Goal: Information Seeking & Learning: Check status

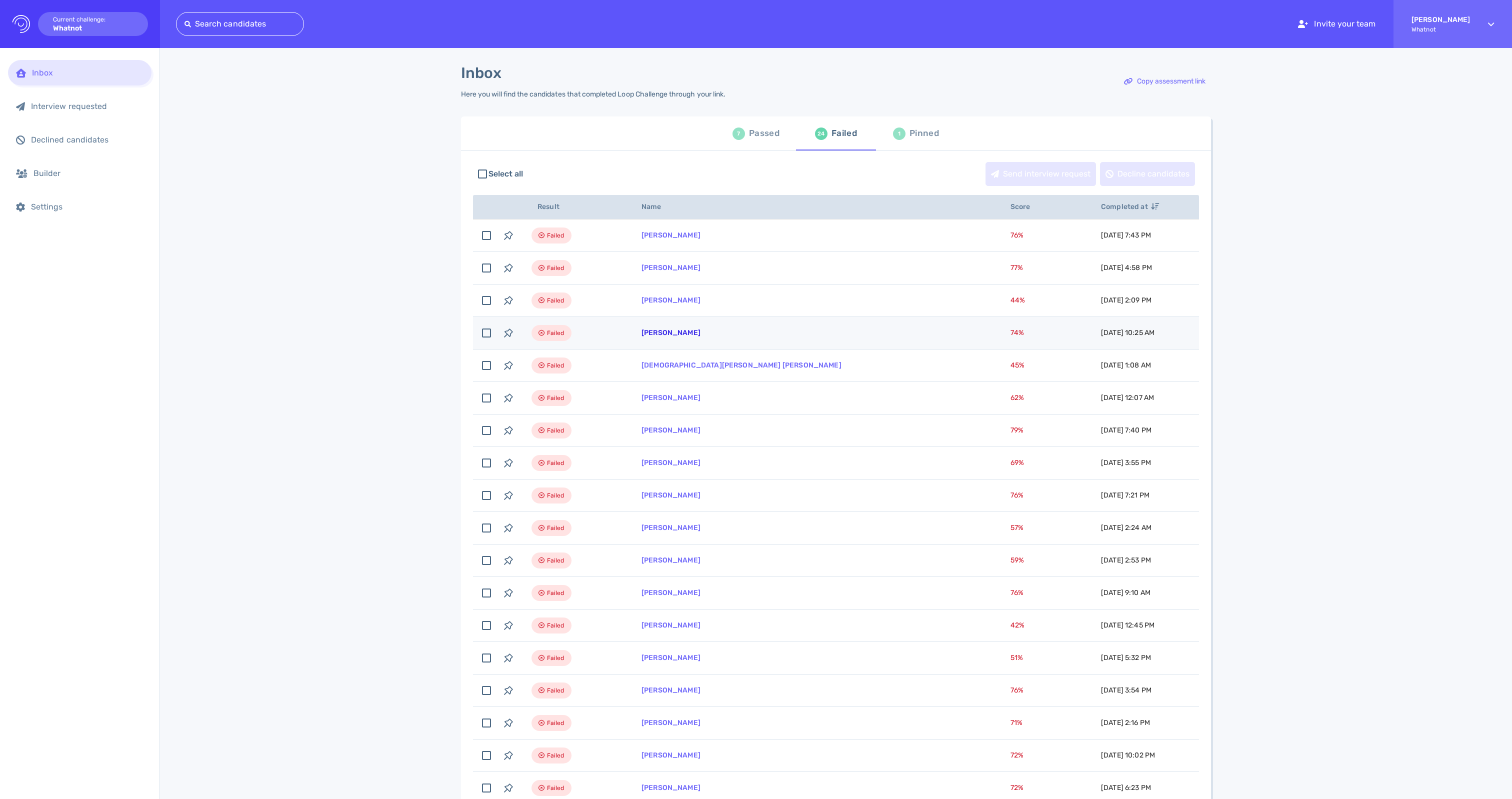
click at [688, 337] on link "[PERSON_NAME]" at bounding box center [671, 332] width 59 height 8
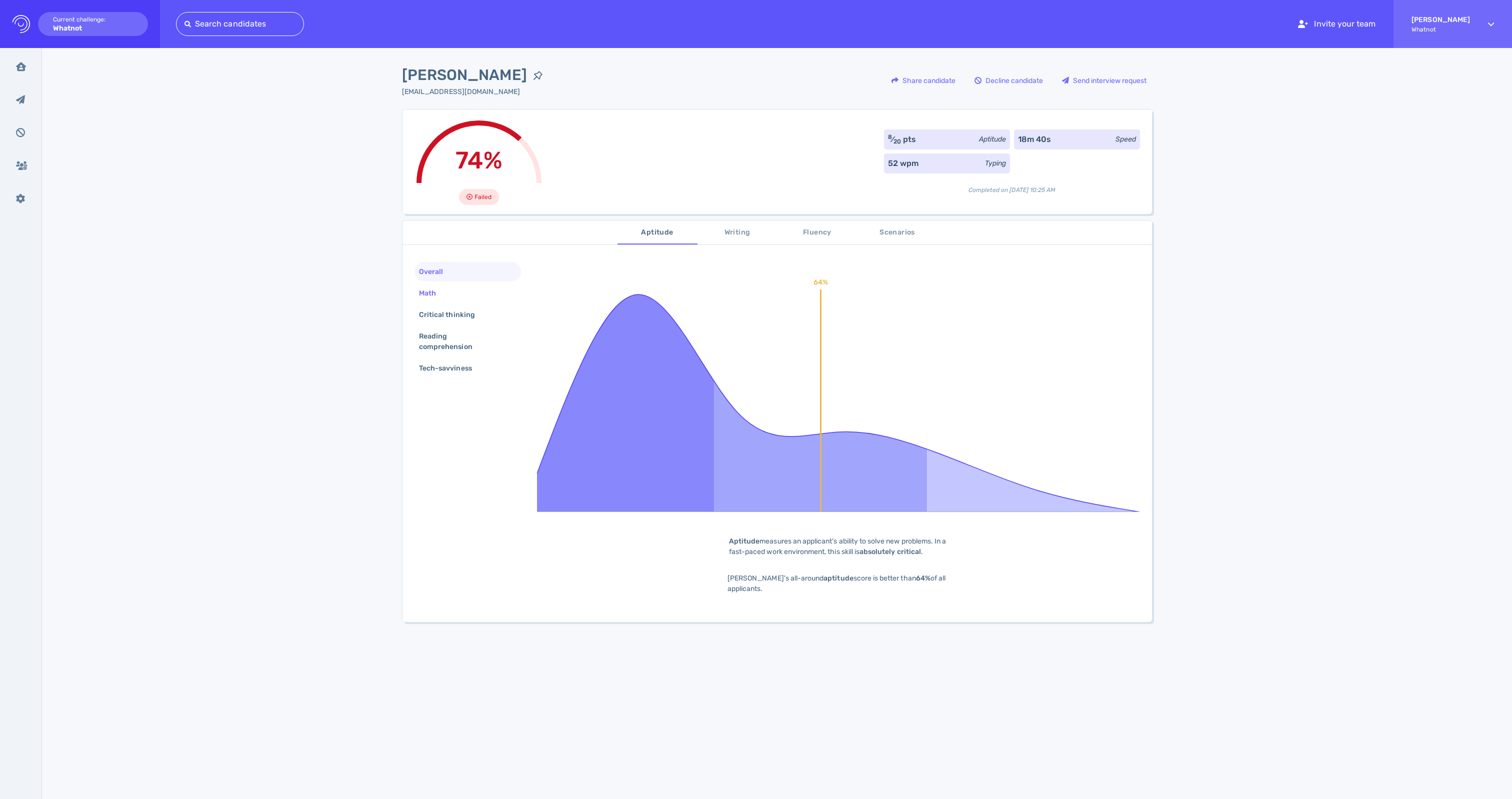
click at [445, 299] on div "Math" at bounding box center [432, 293] width 31 height 14
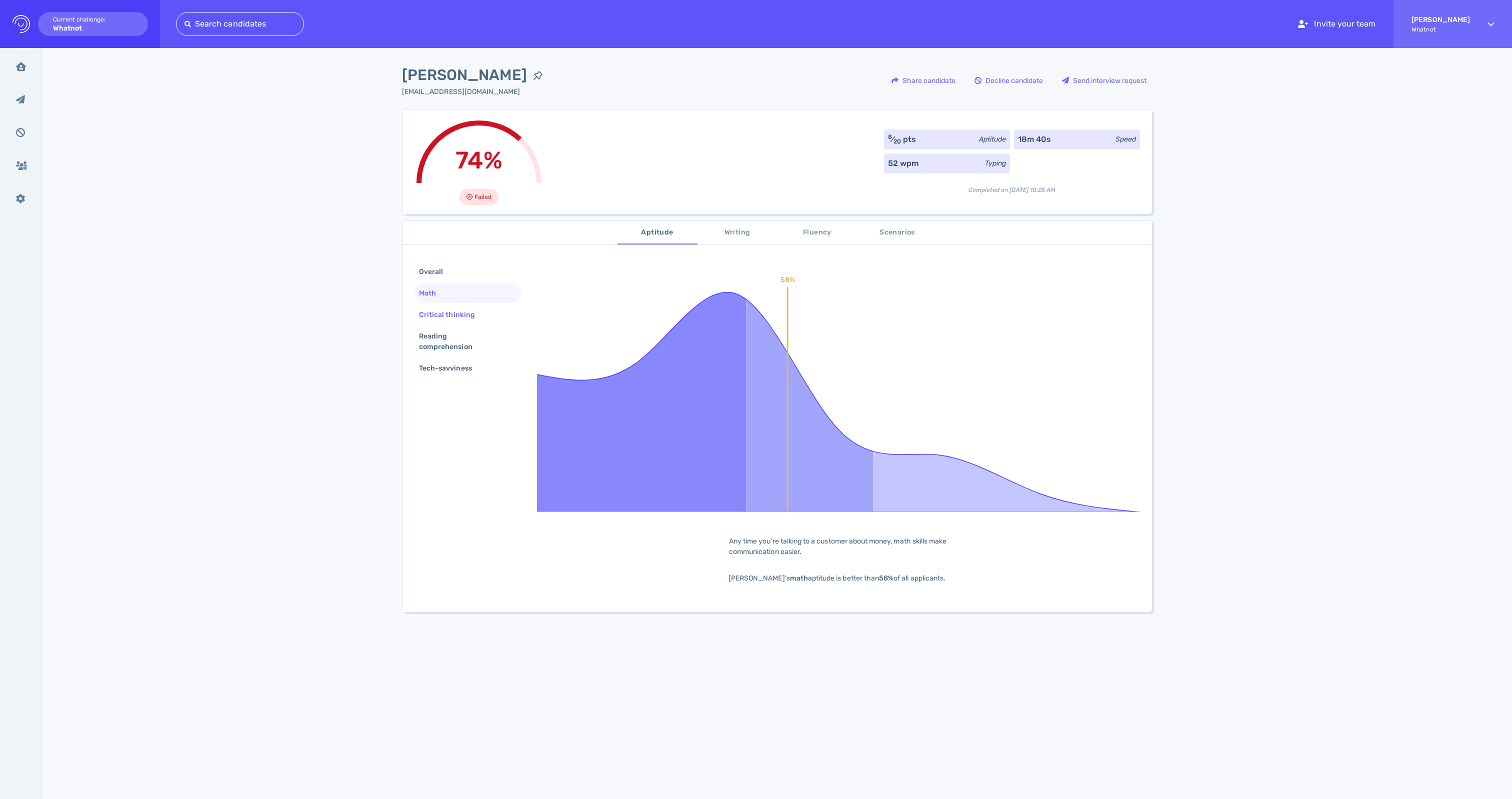
click at [442, 320] on div "Critical thinking" at bounding box center [452, 314] width 70 height 14
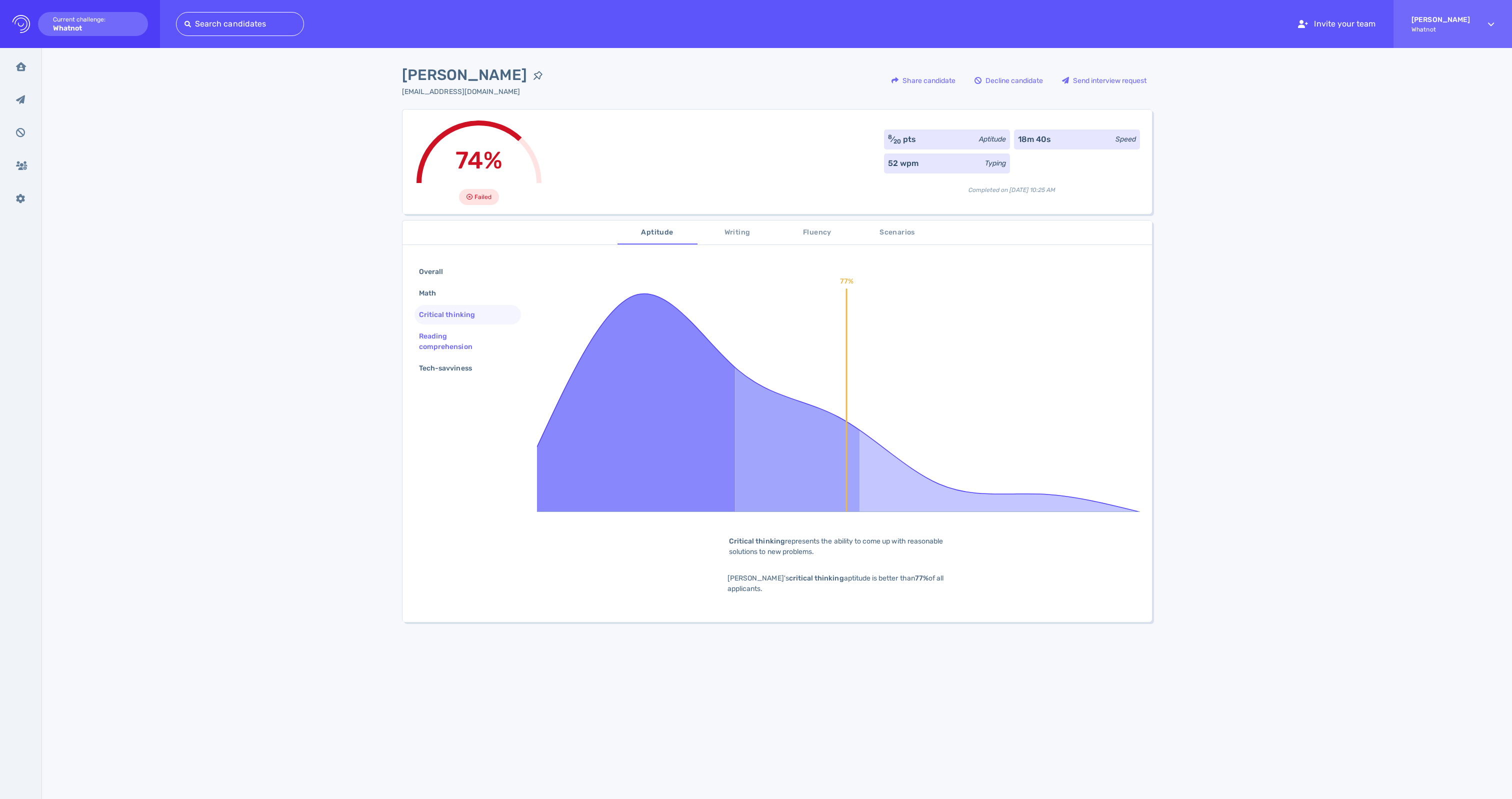
click at [441, 344] on div "Reading comprehension" at bounding box center [464, 341] width 94 height 25
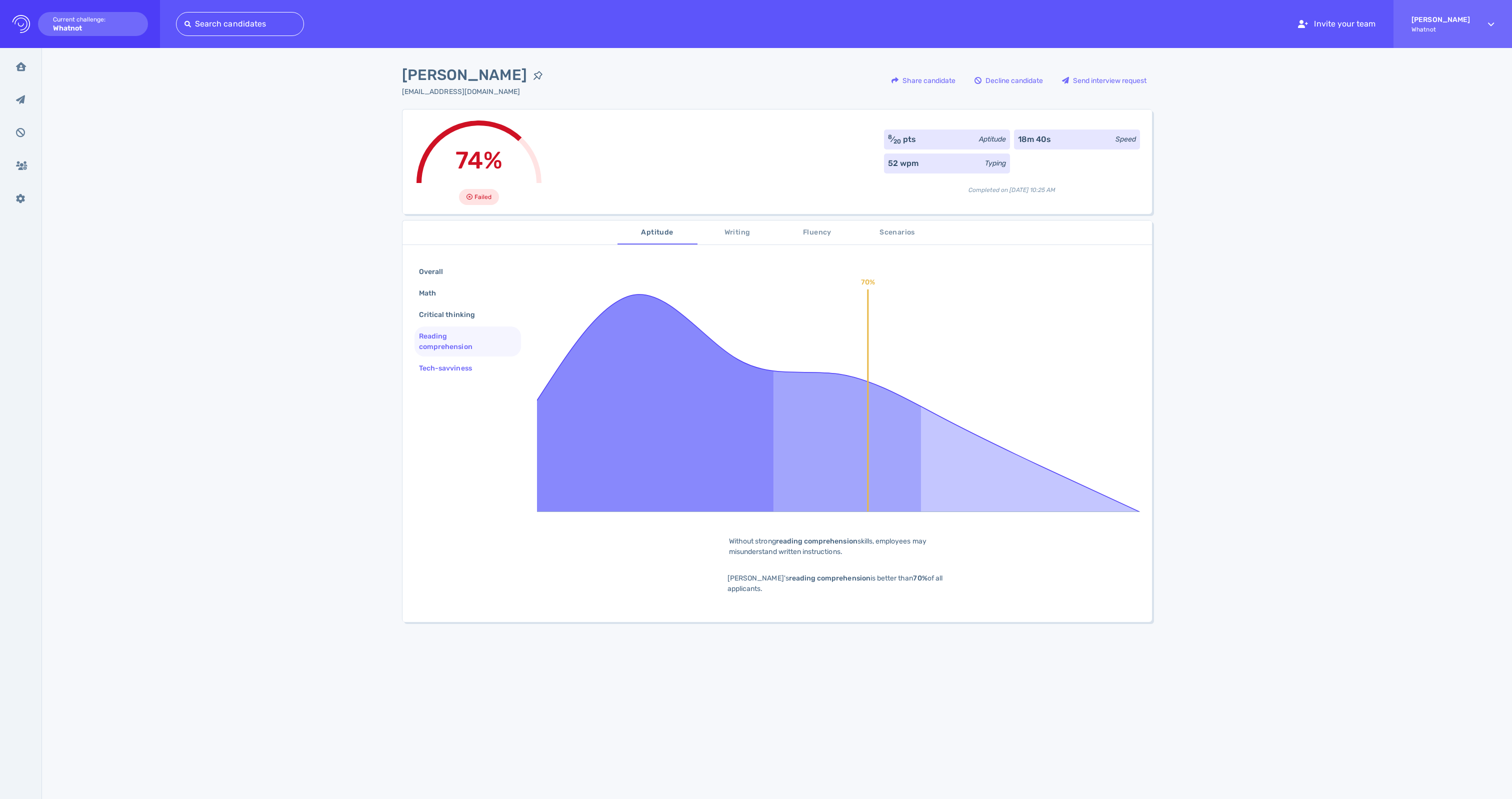
click at [438, 376] on div "Tech-savviness" at bounding box center [451, 368] width 67 height 14
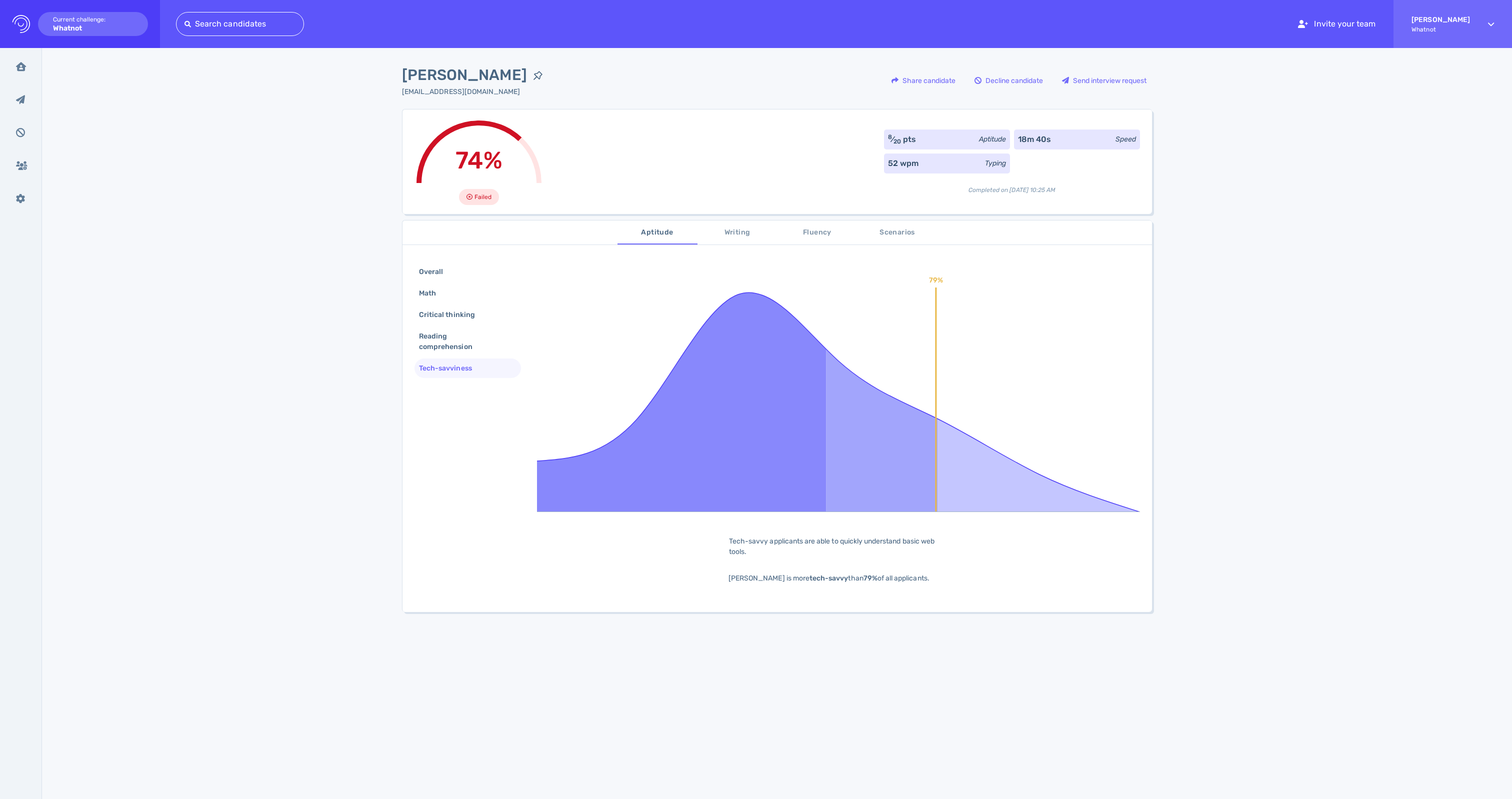
click at [737, 235] on span "Writing" at bounding box center [737, 233] width 68 height 12
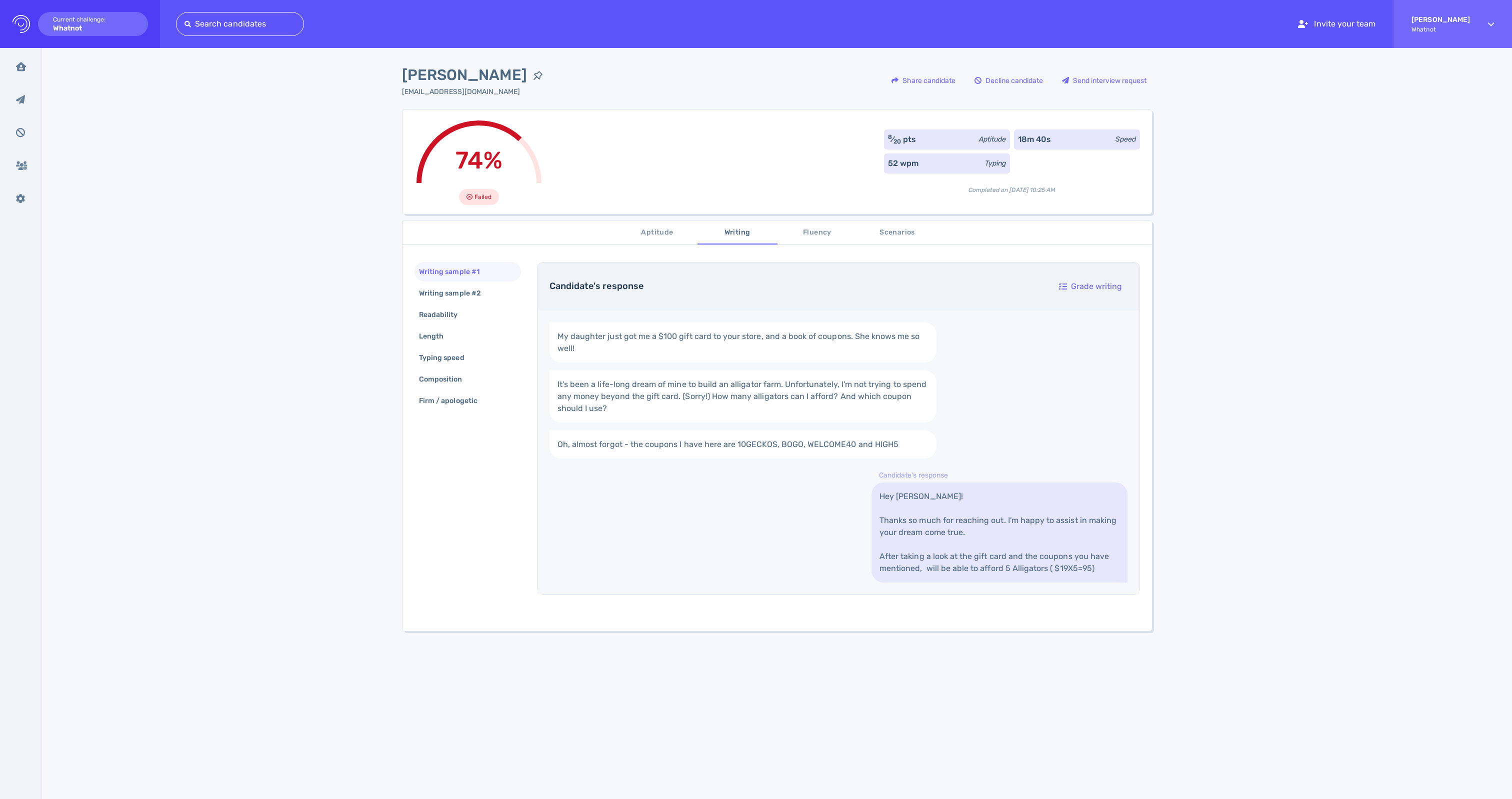
click at [820, 233] on span "Fluency" at bounding box center [817, 233] width 68 height 12
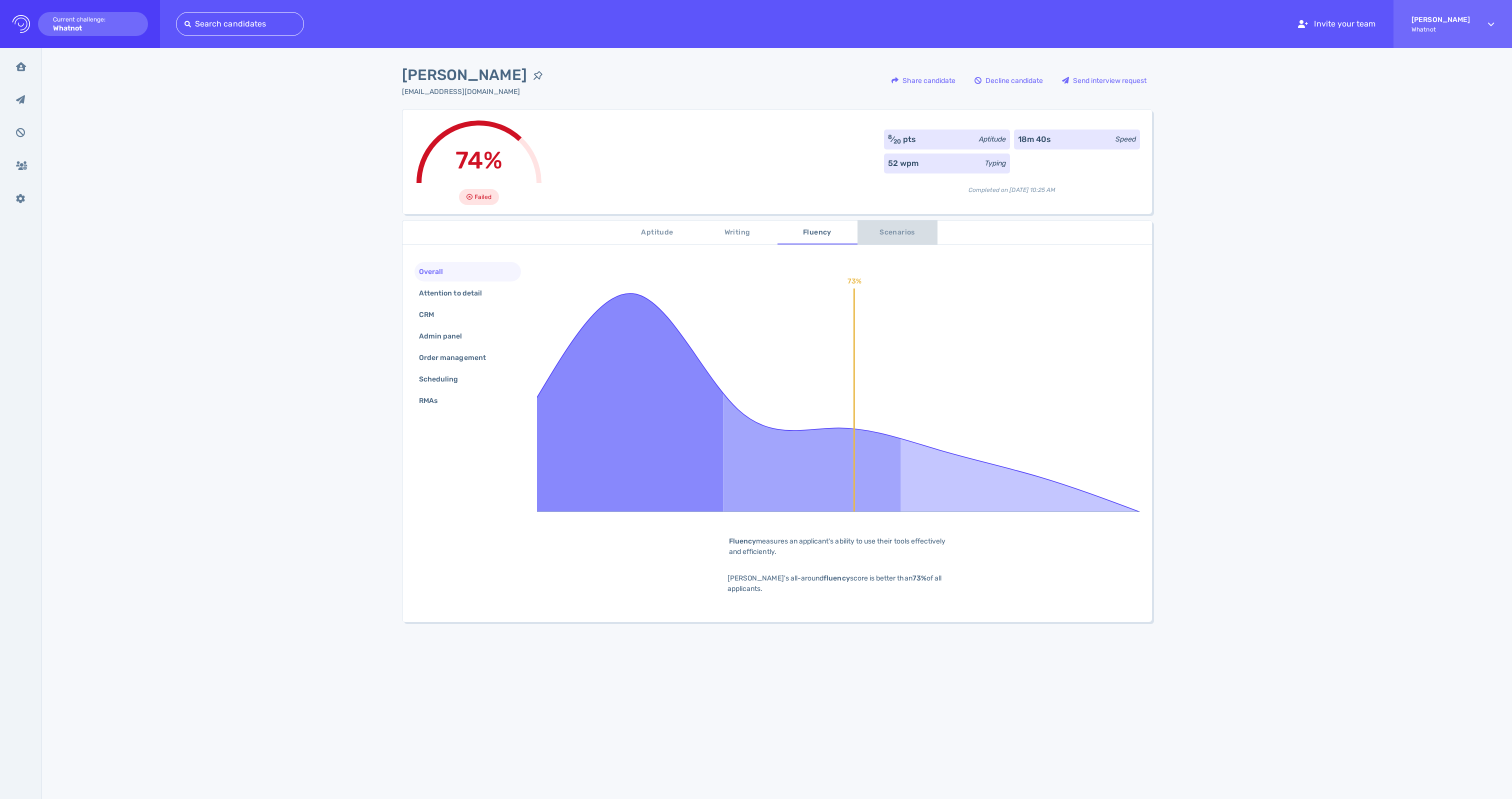
click at [902, 233] on span "Scenarios" at bounding box center [897, 233] width 68 height 12
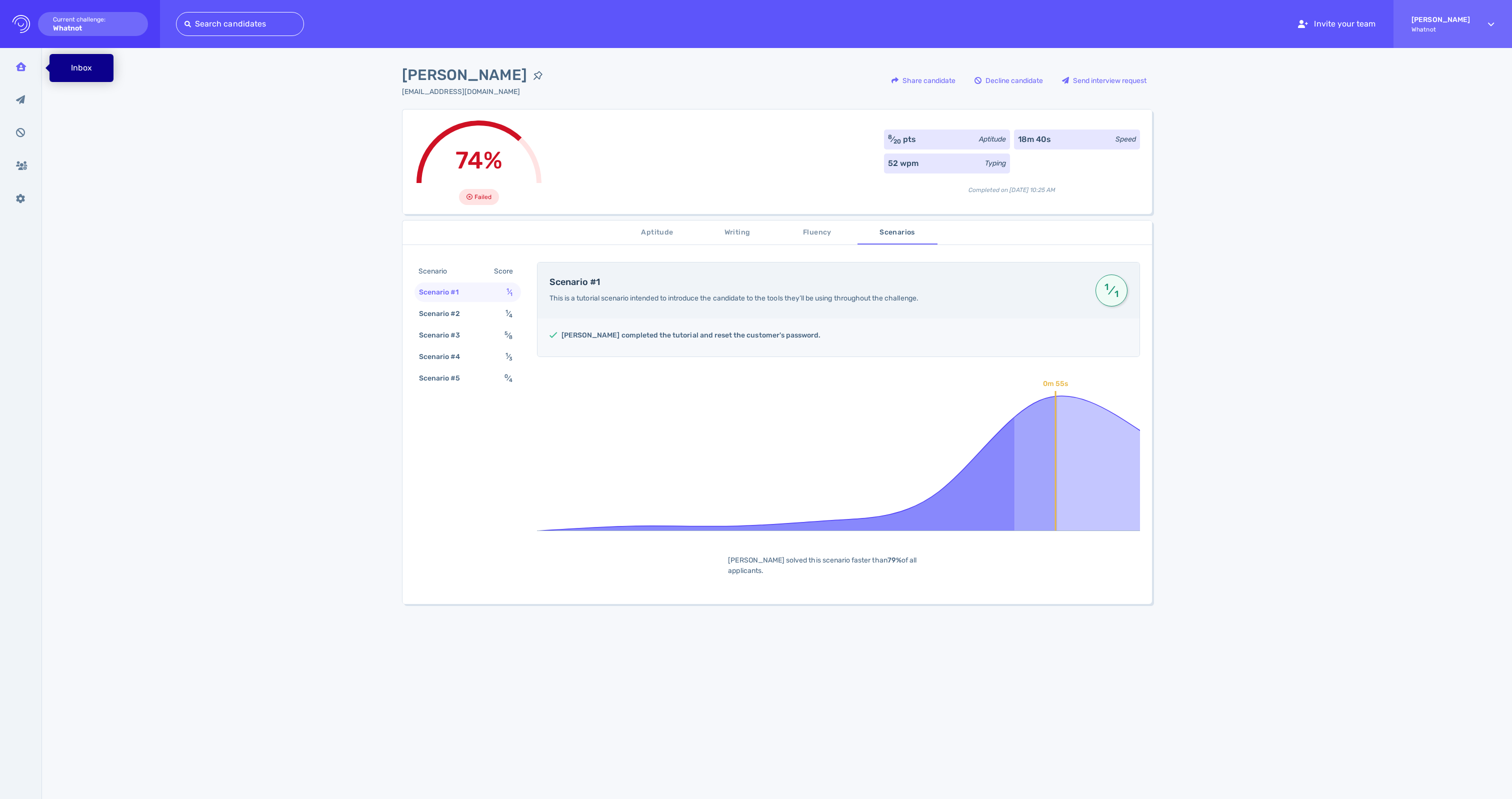
click at [19, 70] on icon at bounding box center [21, 66] width 10 height 9
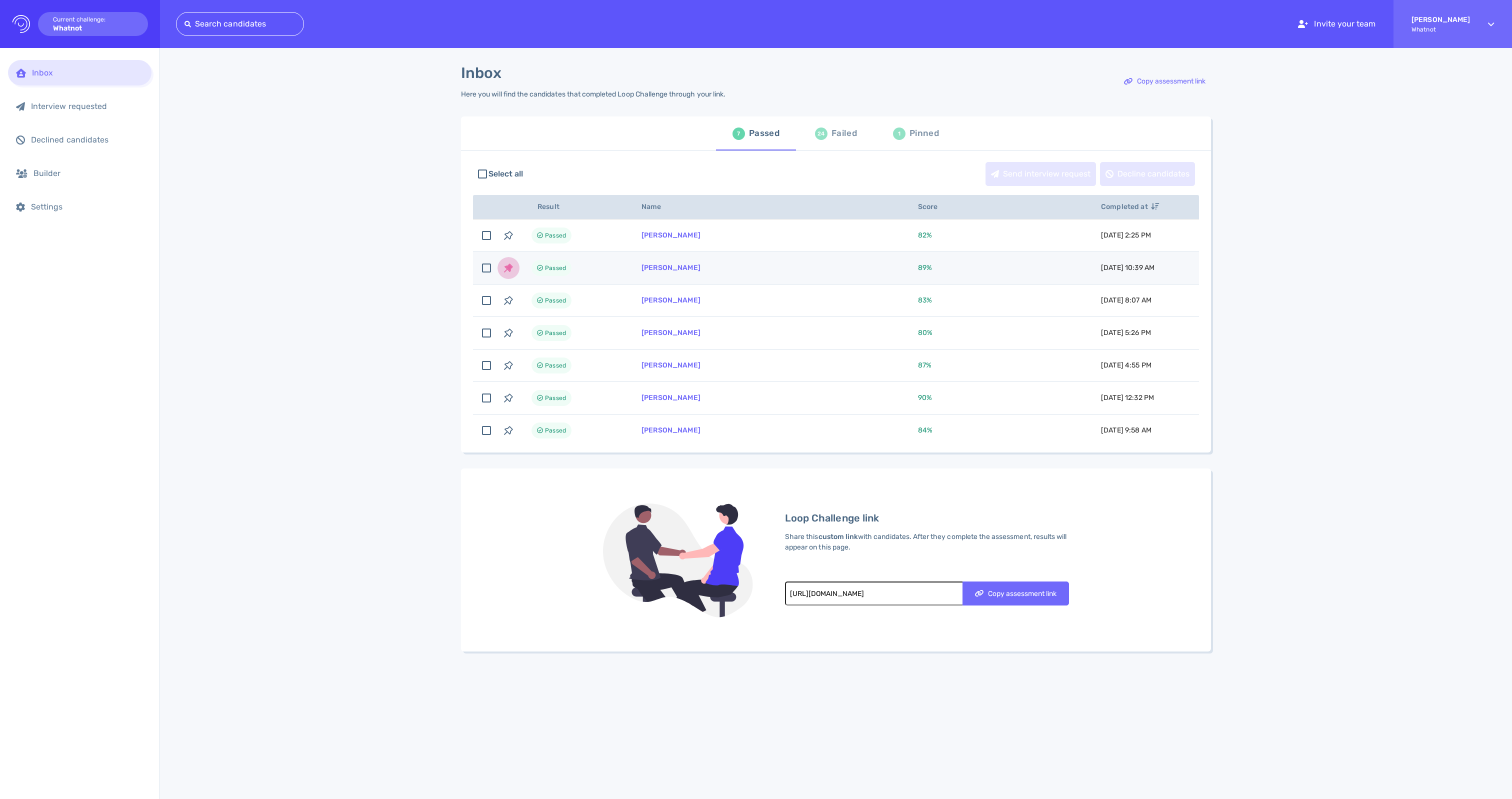
click at [512, 271] on icon "button" at bounding box center [509, 268] width 7 height 7
click at [830, 148] on div "24 Failed" at bounding box center [835, 133] width 42 height 28
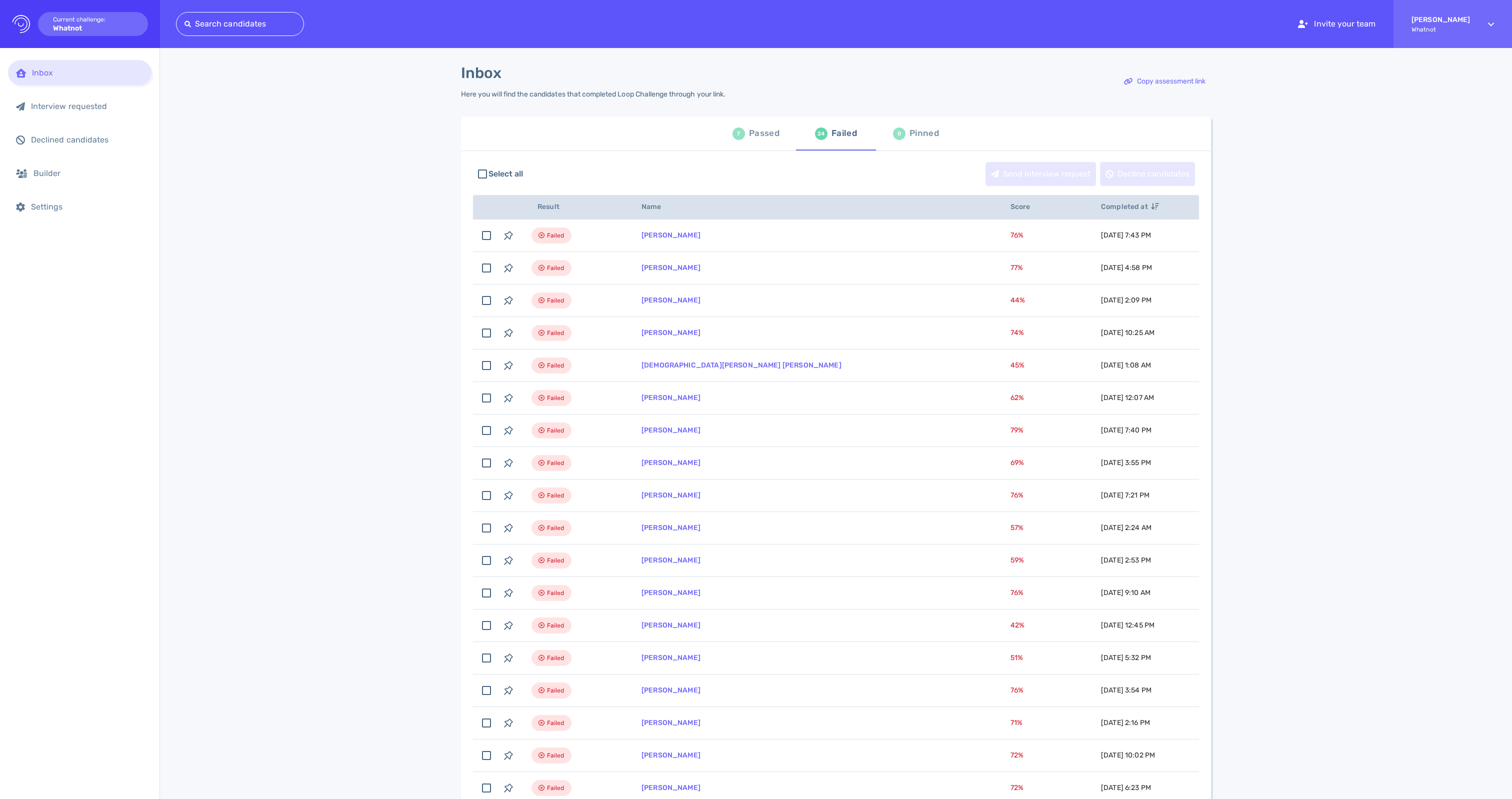
click at [1011, 211] on span "Score" at bounding box center [1026, 207] width 31 height 8
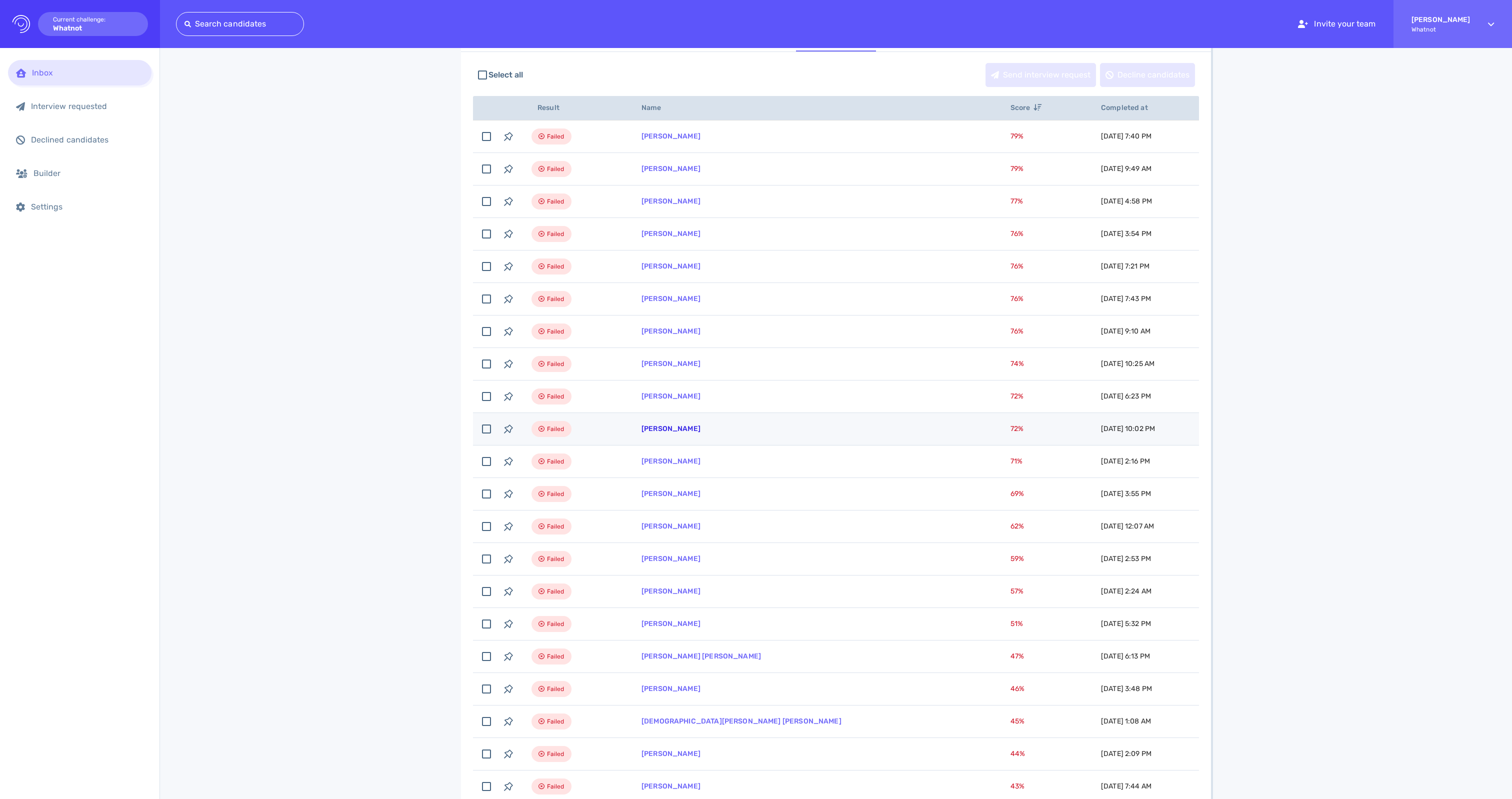
scroll to position [85, 0]
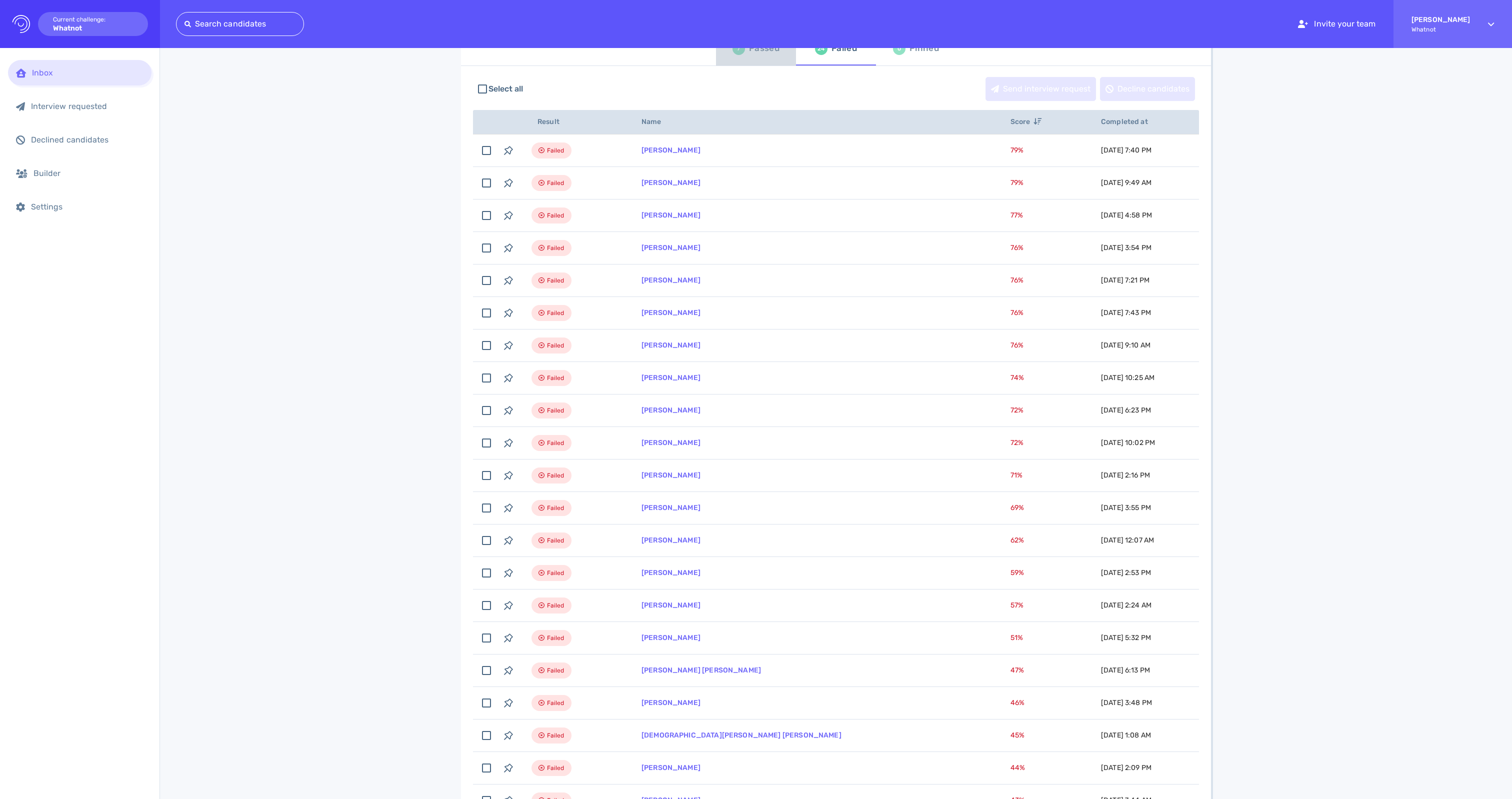
click at [761, 56] on div "Passed" at bounding box center [764, 49] width 31 height 15
